Goal: Task Accomplishment & Management: Use online tool/utility

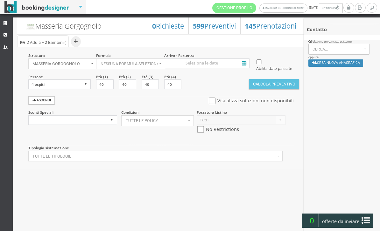
select select
click at [4, 33] on icon at bounding box center [5, 35] width 5 height 4
select select
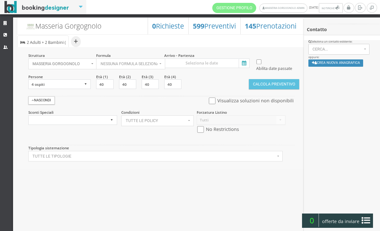
select select
click at [239, 68] on input at bounding box center [206, 64] width 85 height 10
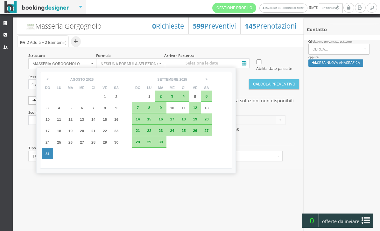
click at [271, 42] on ul "+ Sistemazione | 2 Adulti + 2 Bambini ( 11, 13 anni )" at bounding box center [161, 40] width 288 height 13
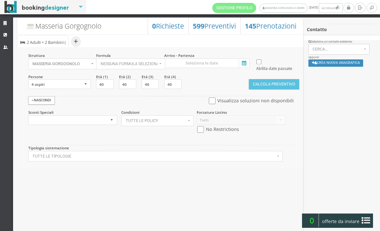
click at [243, 63] on icon at bounding box center [244, 63] width 10 height 9
click at [243, 63] on input at bounding box center [206, 64] width 85 height 10
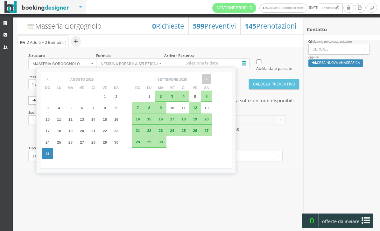
click at [211, 79] on span ">" at bounding box center [206, 79] width 9 height 10
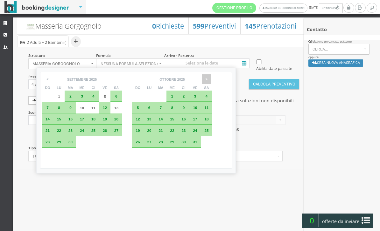
click at [211, 80] on span ">" at bounding box center [206, 79] width 9 height 10
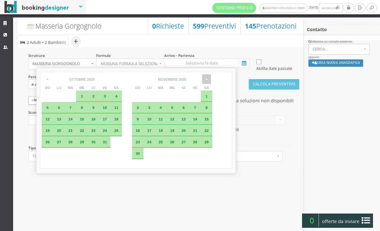
click at [211, 81] on span ">" at bounding box center [206, 79] width 9 height 10
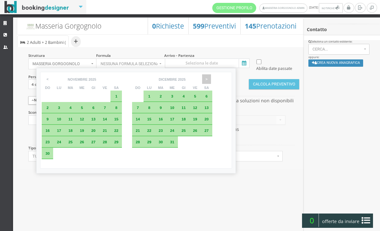
click at [211, 81] on span ">" at bounding box center [206, 79] width 9 height 10
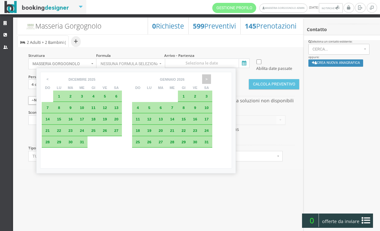
click at [211, 82] on span ">" at bounding box center [206, 79] width 9 height 10
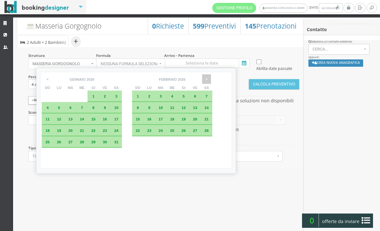
click at [211, 82] on span ">" at bounding box center [206, 79] width 9 height 10
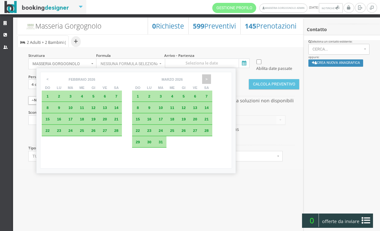
click at [211, 80] on span ">" at bounding box center [206, 79] width 9 height 10
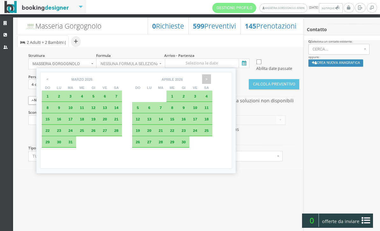
click at [211, 79] on span ">" at bounding box center [206, 79] width 9 height 10
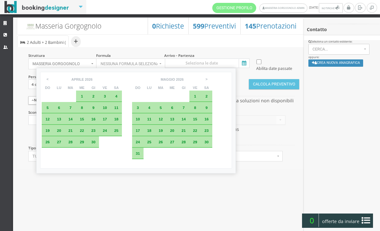
click at [143, 112] on div "3" at bounding box center [137, 107] width 11 height 11
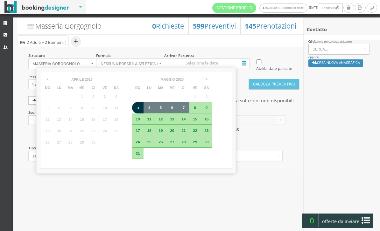
click at [189, 112] on div "7" at bounding box center [183, 107] width 11 height 11
type input "03 mag 2026 - 07 mag 2026"
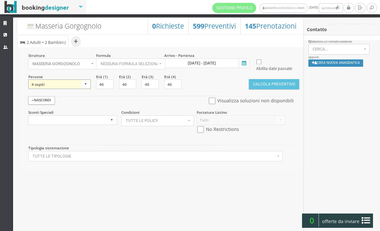
click at [85, 89] on select "1 ospite 2 ospiti 3 ospiti 4 ospiti 5 ospiti 6 ospiti 7 ospiti 8 ospiti 9 ospit…" at bounding box center [59, 85] width 63 height 10
select select "11"
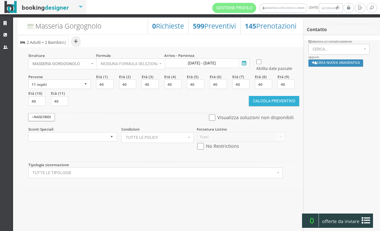
click at [279, 106] on button "Calcola Preventivo" at bounding box center [274, 101] width 50 height 10
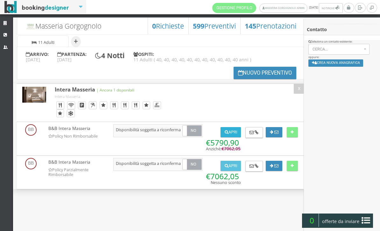
click at [233, 137] on button "Apri" at bounding box center [230, 132] width 20 height 10
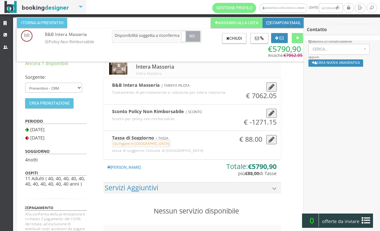
click at [60, 23] on button "Torna ai preventivi" at bounding box center [42, 23] width 50 height 10
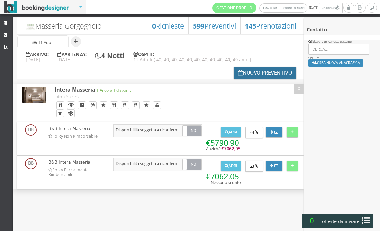
click at [246, 79] on button "Nuovo Preventivo" at bounding box center [264, 73] width 63 height 12
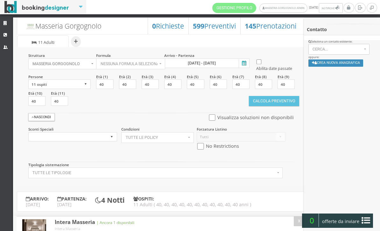
click at [244, 66] on icon at bounding box center [244, 63] width 10 height 9
click at [244, 66] on input "03 mag 2026 - 07 mag 2026" at bounding box center [206, 64] width 85 height 10
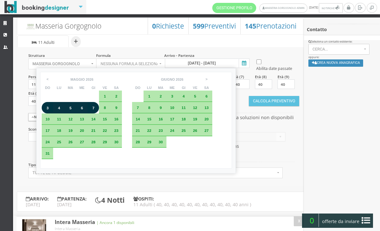
click at [50, 110] on div "3" at bounding box center [47, 108] width 5 height 4
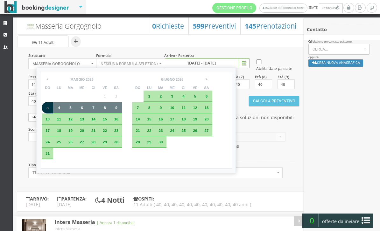
click at [117, 110] on span "9" at bounding box center [116, 108] width 2 height 4
type input "03 mag 2026 - 09 mag 2026"
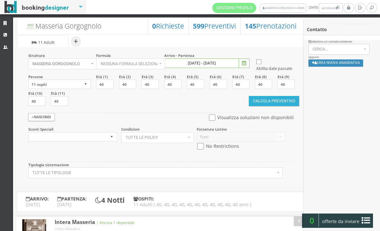
click at [266, 106] on button "Calcola Preventivo" at bounding box center [274, 101] width 50 height 10
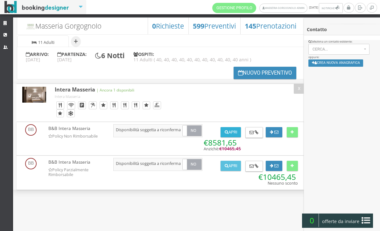
click at [234, 137] on button "Apri" at bounding box center [230, 132] width 20 height 10
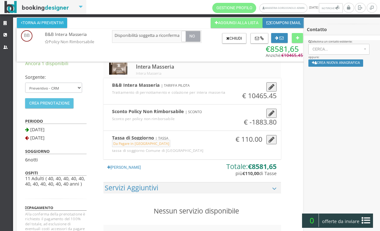
click at [44, 28] on button "Torna ai preventivi" at bounding box center [42, 23] width 50 height 10
